Goal: Task Accomplishment & Management: Manage account settings

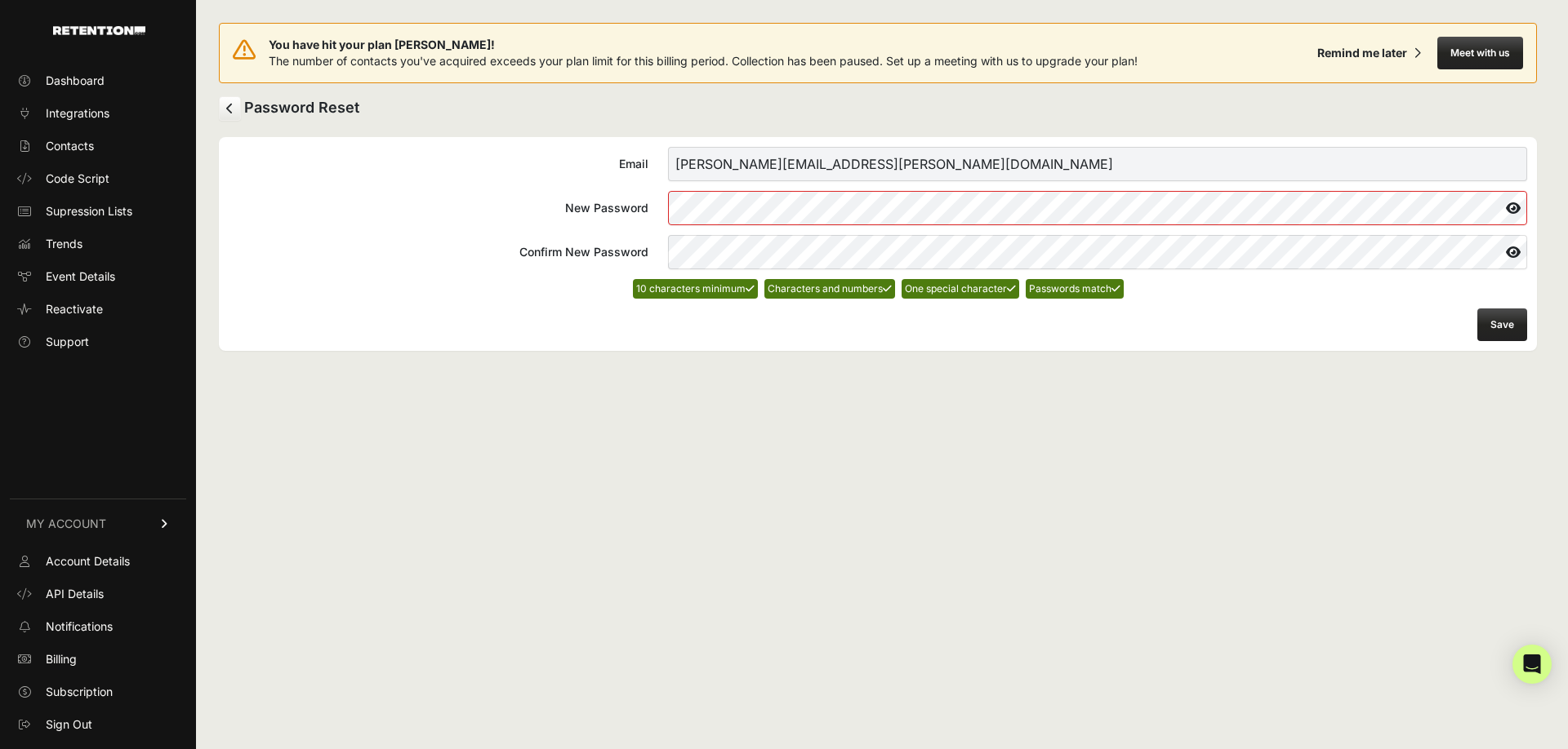
click at [1493, 320] on button "Save" at bounding box center [1502, 324] width 50 height 32
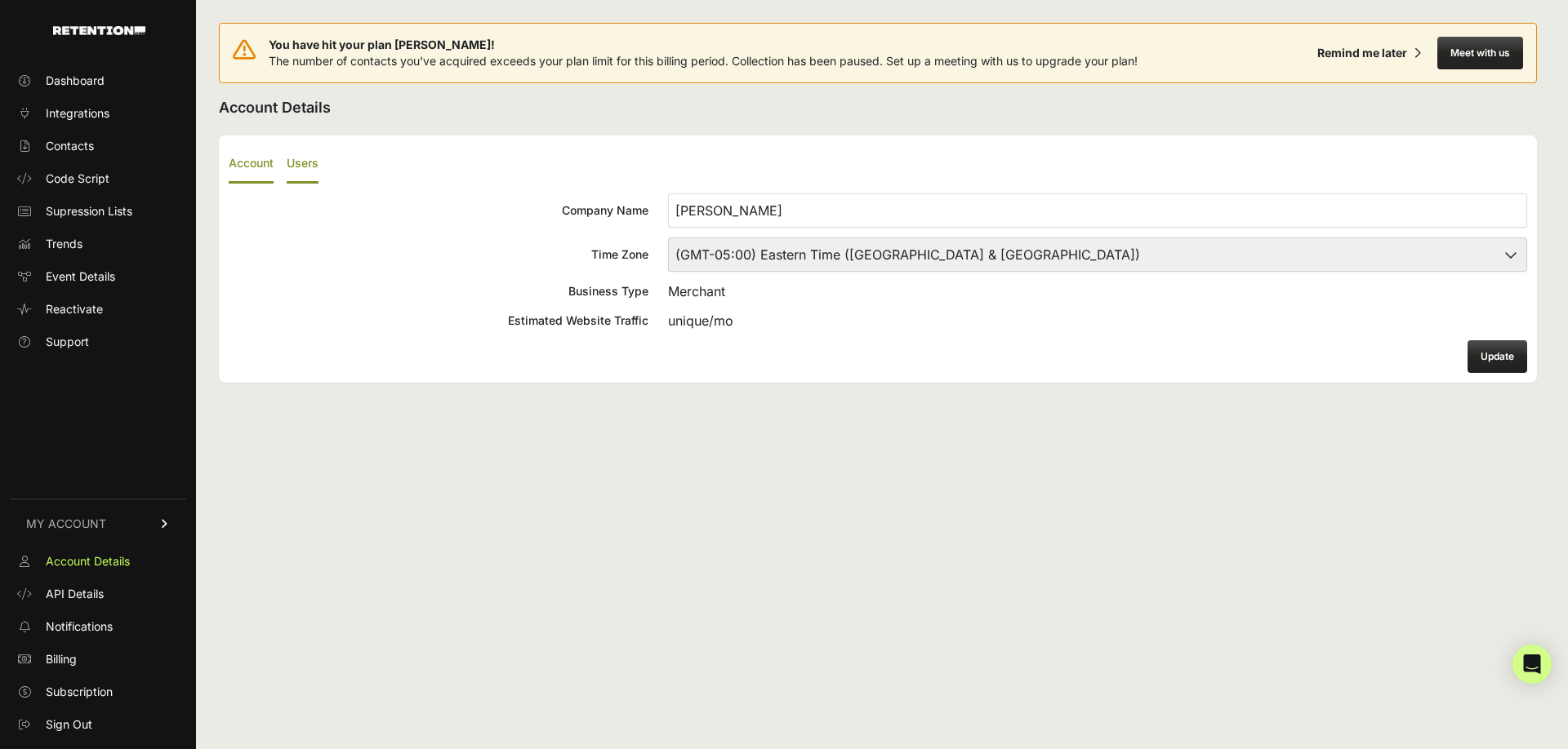
click at [307, 161] on label "Users" at bounding box center [302, 164] width 31 height 38
click at [0, 0] on input "Users" at bounding box center [0, 0] width 0 height 0
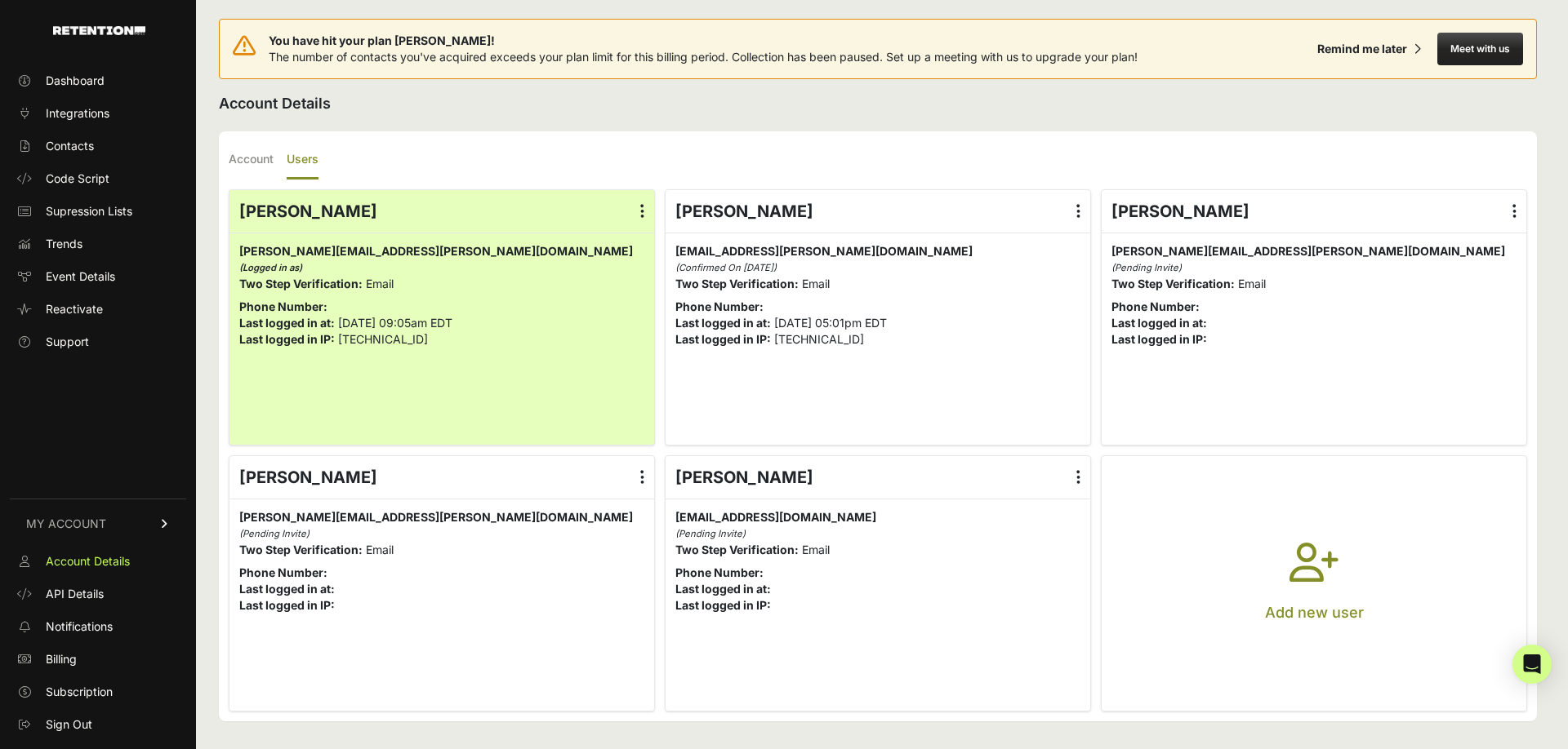
scroll to position [6, 0]
click at [58, 593] on span "API Details" at bounding box center [74, 594] width 58 height 17
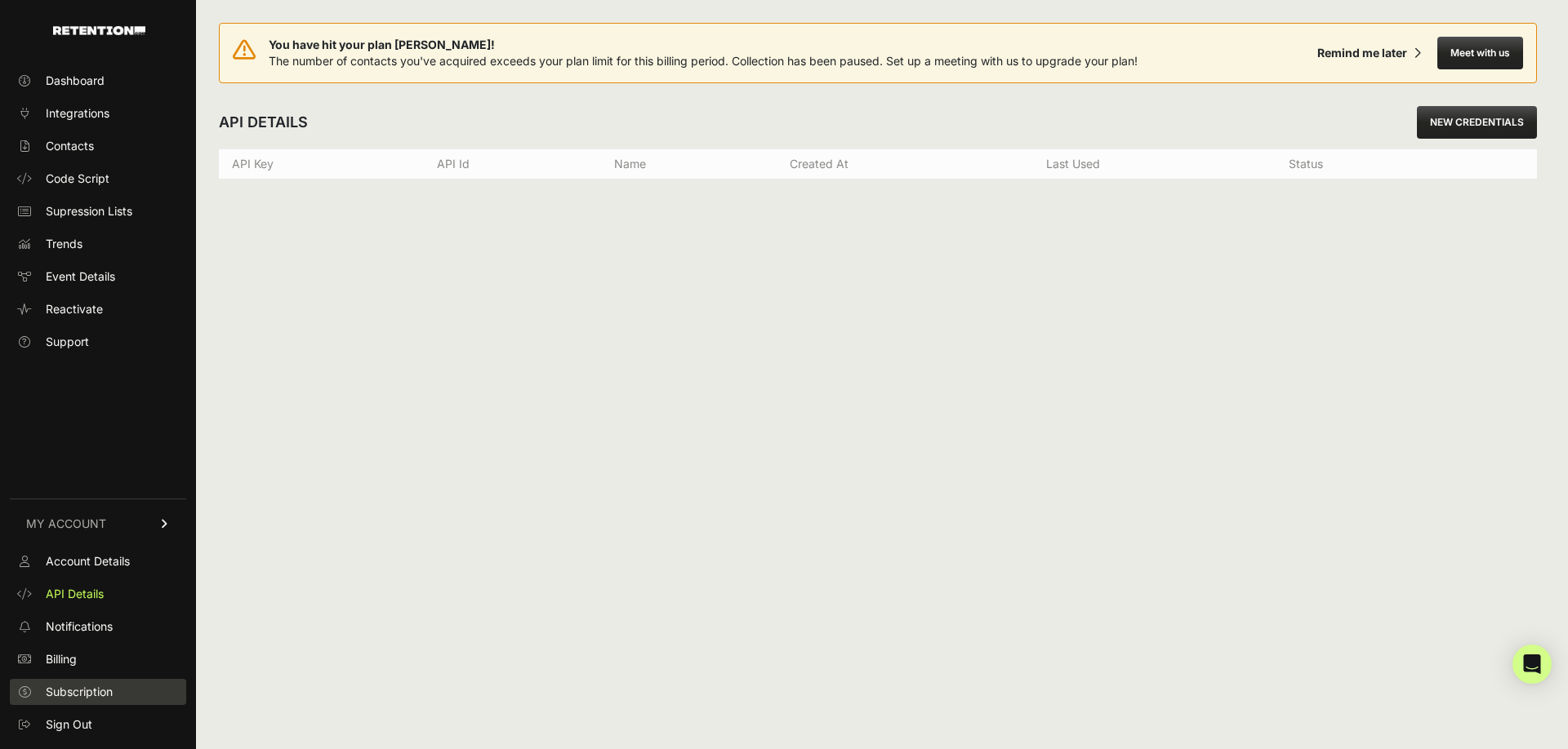
click at [67, 693] on span "Subscription" at bounding box center [79, 693] width 67 height 17
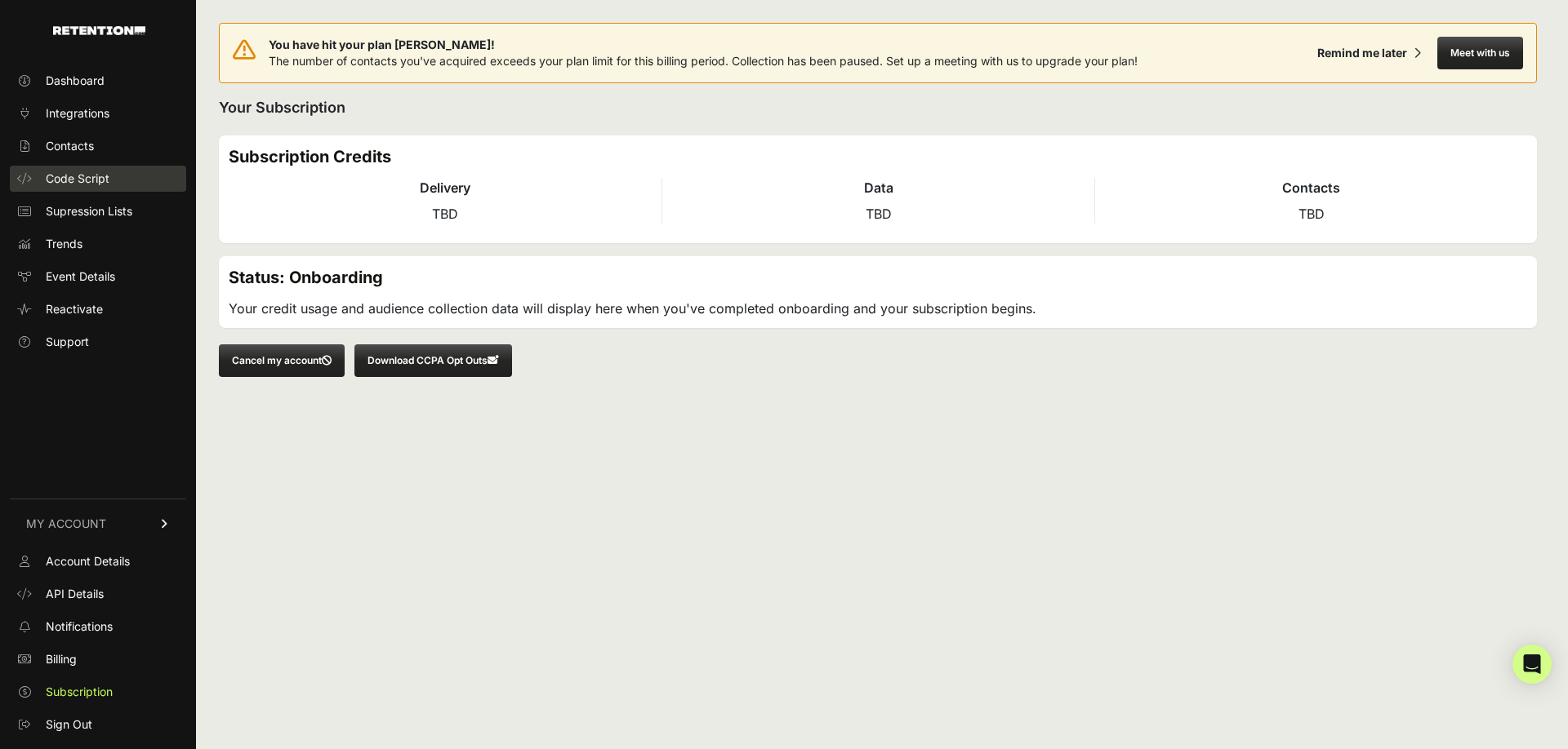
click at [69, 191] on link "Code Script" at bounding box center [98, 179] width 176 height 26
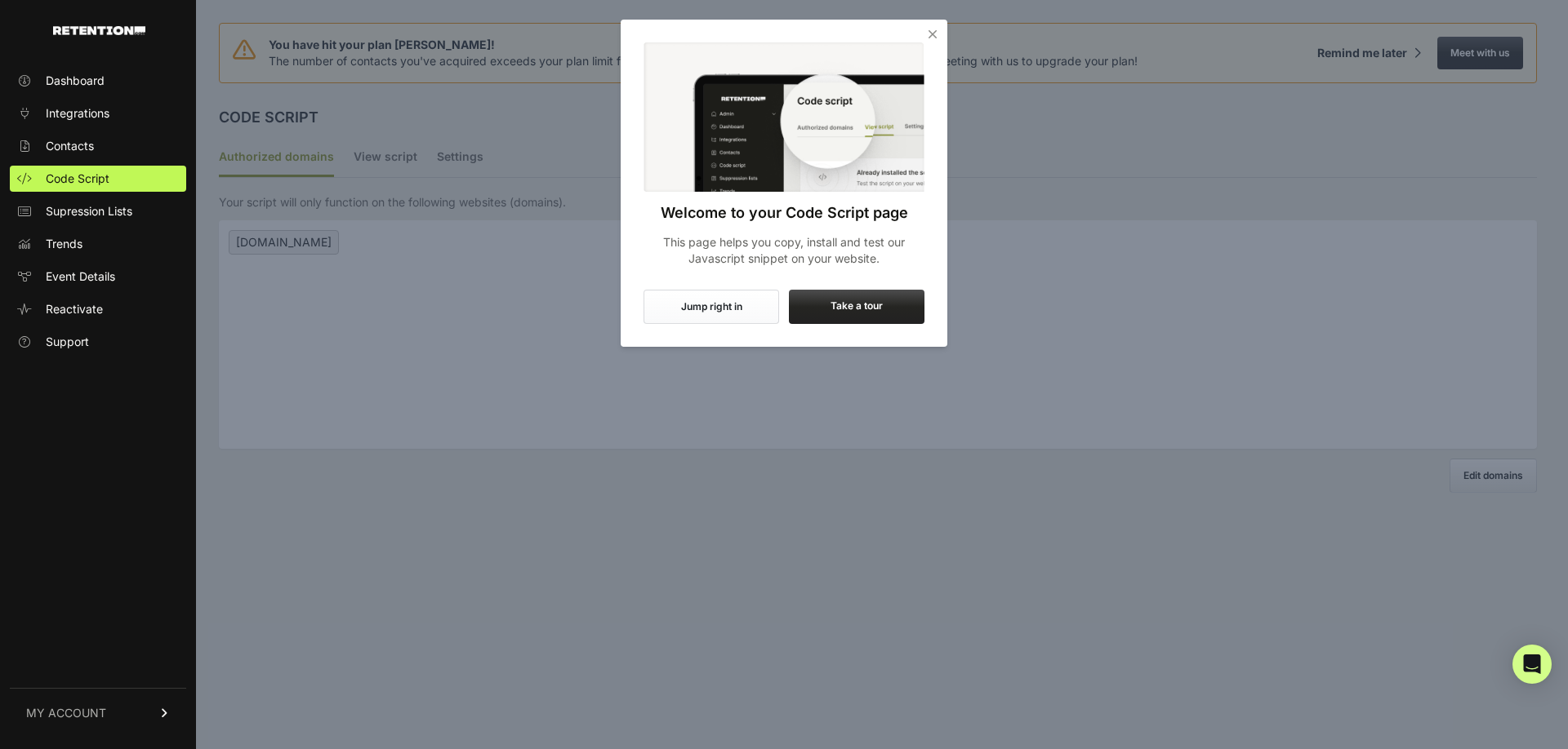
click at [726, 302] on button "Jump right in" at bounding box center [711, 306] width 135 height 34
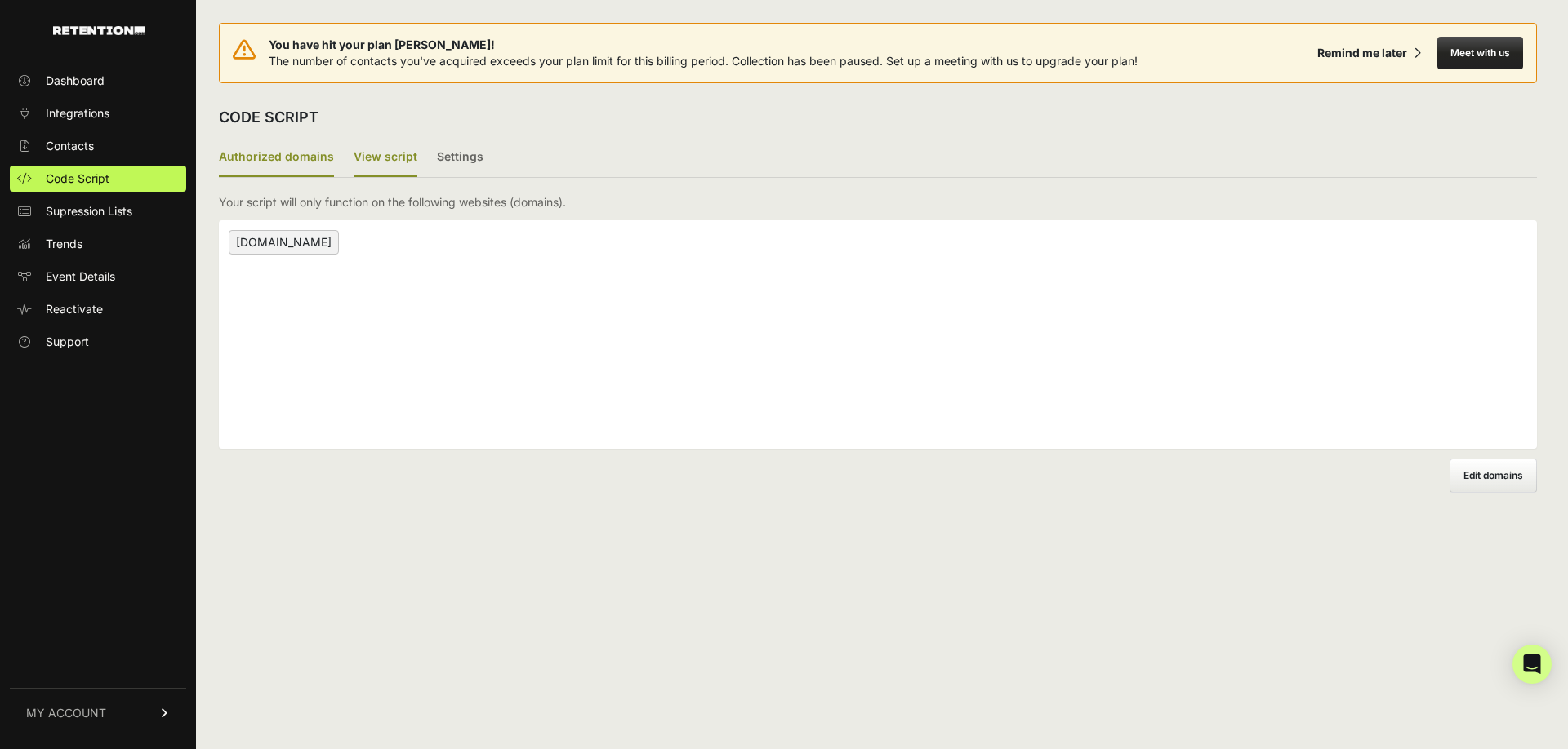
click at [390, 162] on label "View script" at bounding box center [385, 157] width 64 height 38
click at [0, 0] on input "View script" at bounding box center [0, 0] width 0 height 0
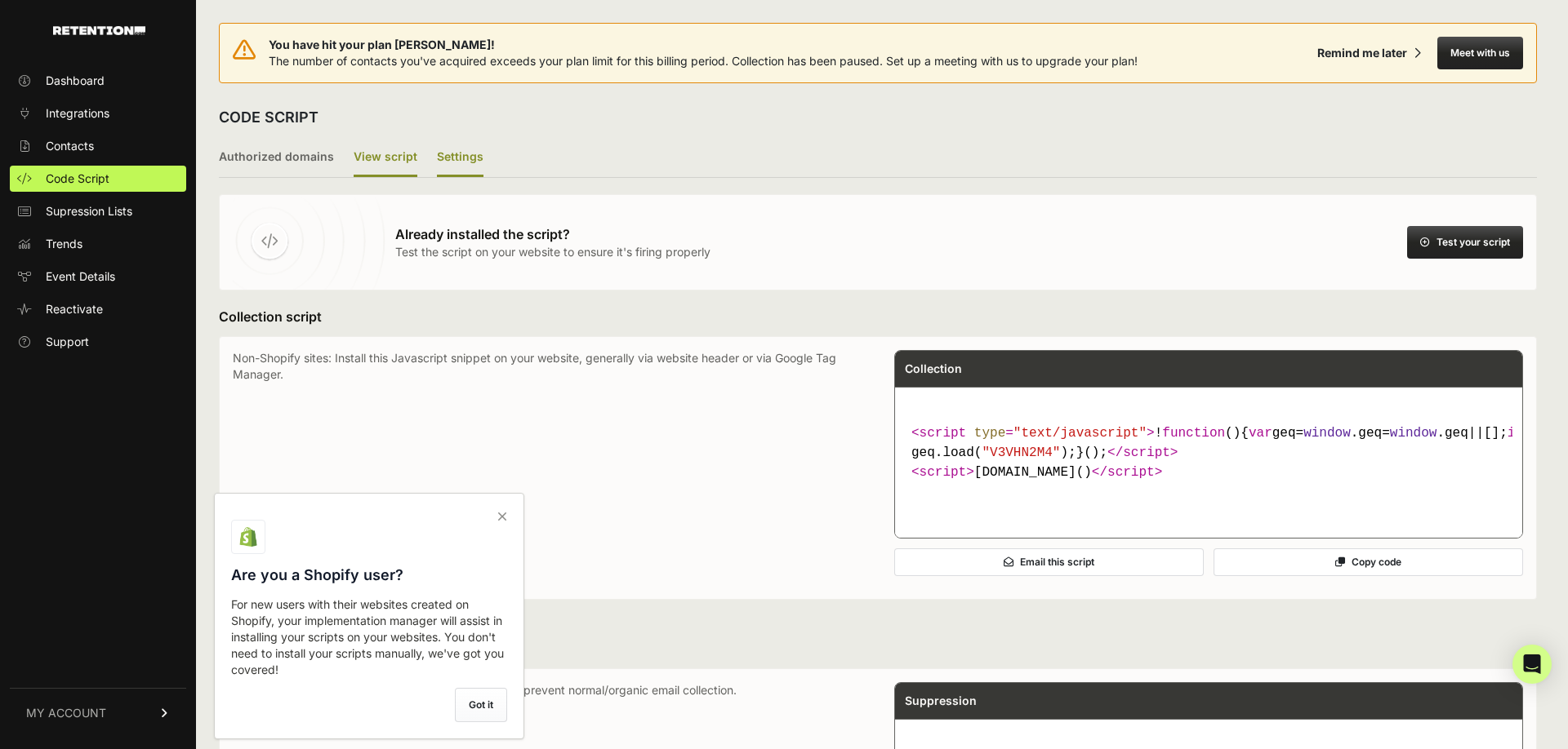
click at [453, 162] on label "Settings" at bounding box center [460, 157] width 46 height 38
click at [0, 0] on input "Settings" at bounding box center [0, 0] width 0 height 0
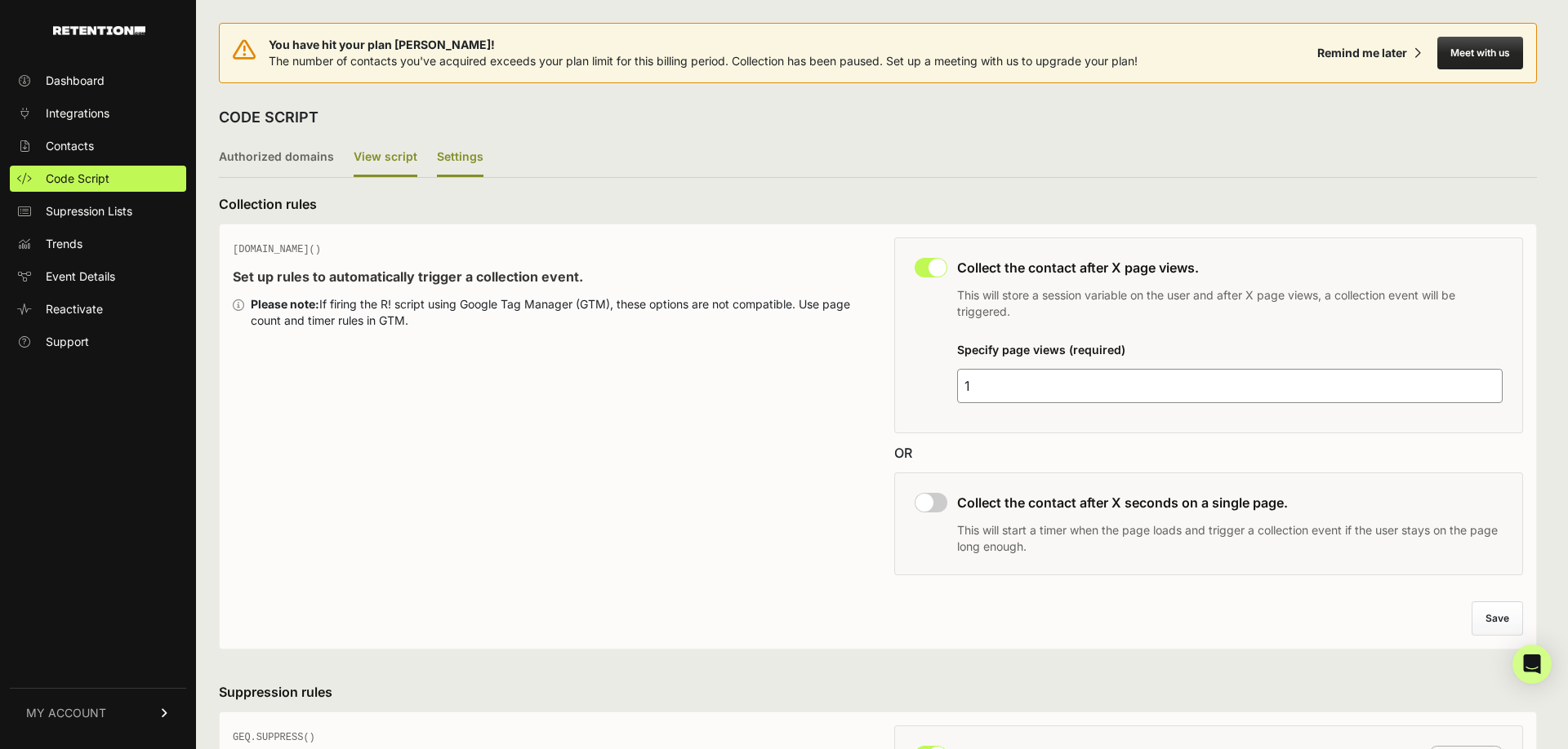
click at [392, 162] on label "View script" at bounding box center [385, 157] width 64 height 38
click at [0, 0] on input "View script" at bounding box center [0, 0] width 0 height 0
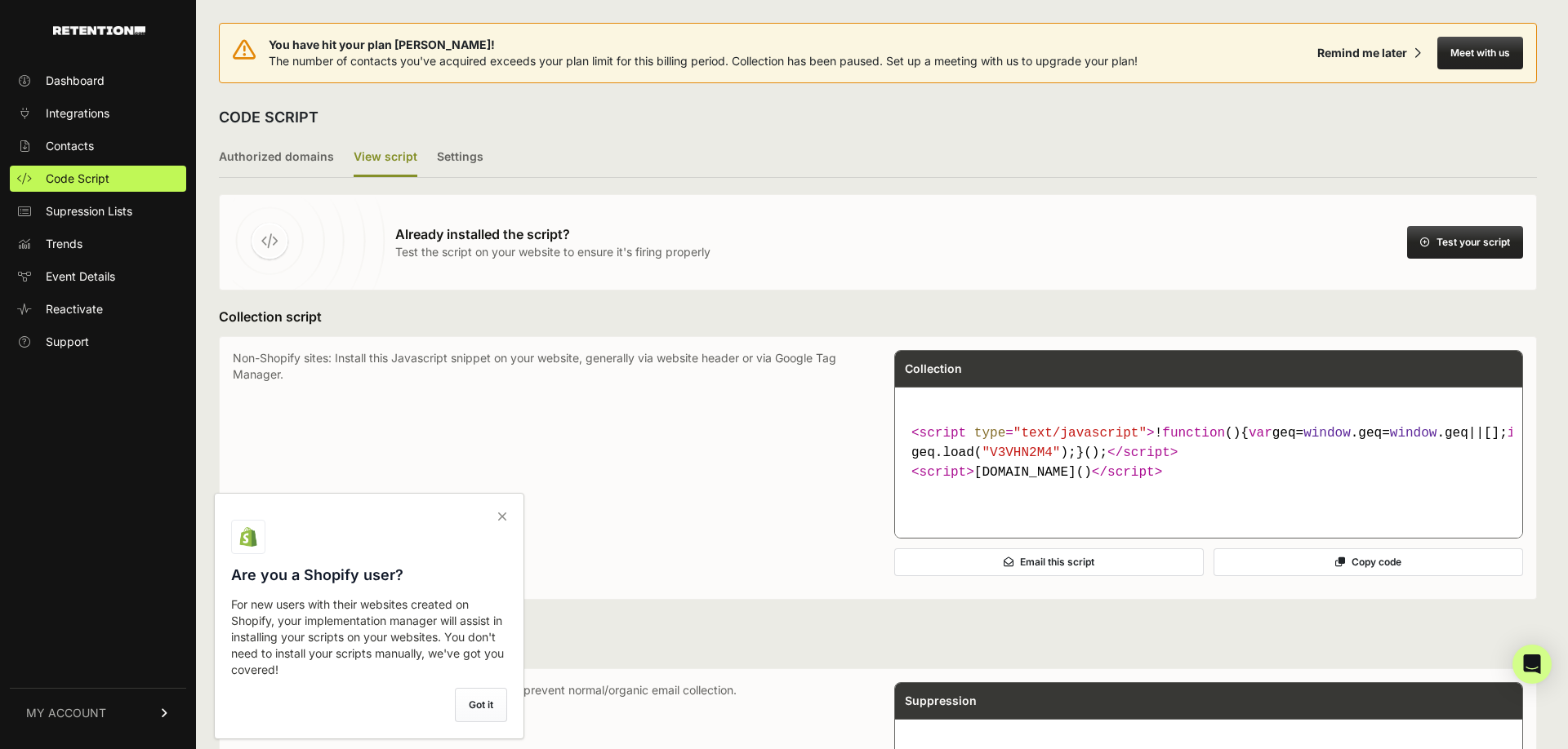
click at [505, 514] on icon at bounding box center [502, 517] width 23 height 26
click at [0, 0] on input "checkbox" at bounding box center [0, 0] width 0 height 0
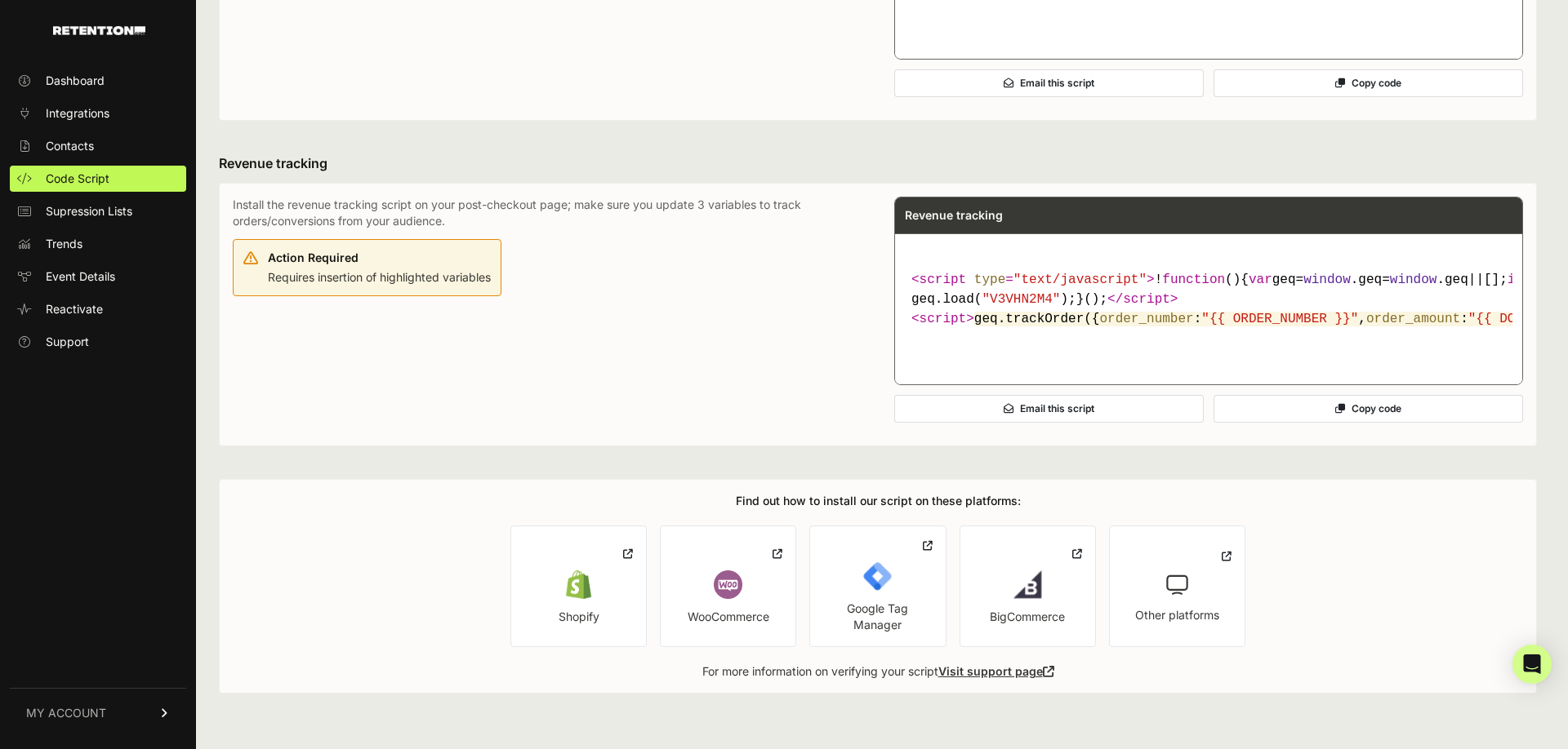
scroll to position [929, 0]
click at [872, 590] on img at bounding box center [877, 576] width 29 height 29
